Goal: Transaction & Acquisition: Purchase product/service

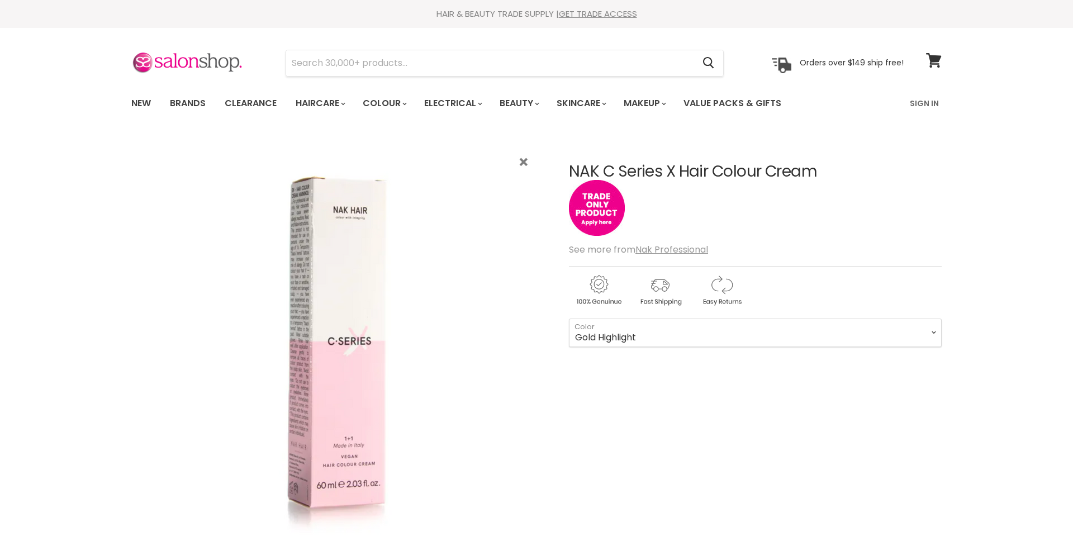
click at [569, 319] on select "Red Copper Highlight Gold Highlight Violet Highlight" at bounding box center [755, 333] width 373 height 28
click at [669, 335] on select "Red Copper Highlight Gold Highlight Violet Highlight" at bounding box center [755, 333] width 373 height 28
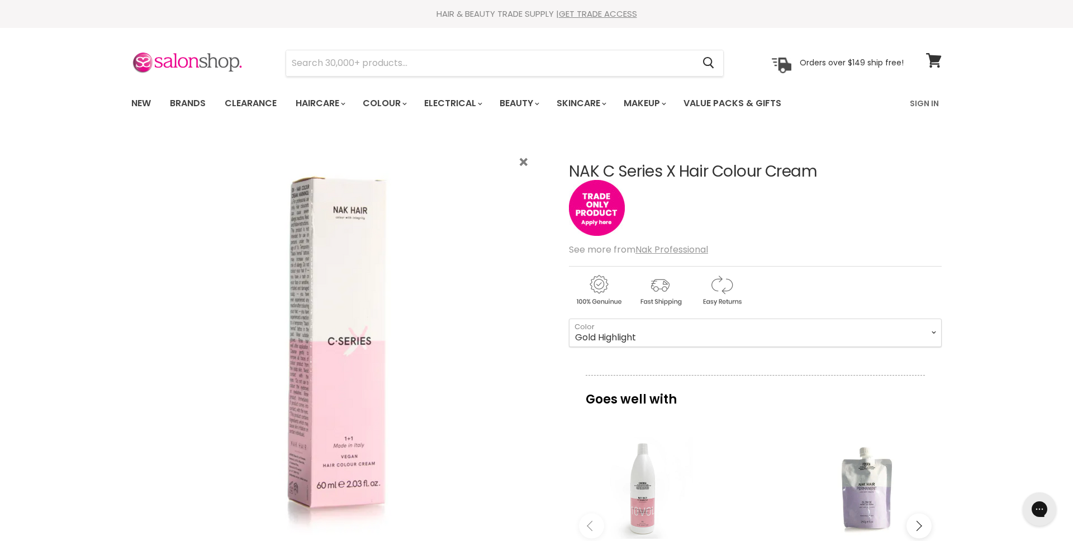
select select "Red Copper Highlight"
click at [569, 319] on select "Red Copper Highlight Gold Highlight Violet Highlight" at bounding box center [755, 333] width 373 height 28
drag, startPoint x: 571, startPoint y: 168, endPoint x: 823, endPoint y: 168, distance: 251.5
click at [823, 168] on h1 "NAK C Series X Hair Colour Cream" at bounding box center [755, 171] width 373 height 17
copy h1 "NAK C Series X Hair Colour Cream"
